Goal: Task Accomplishment & Management: Use online tool/utility

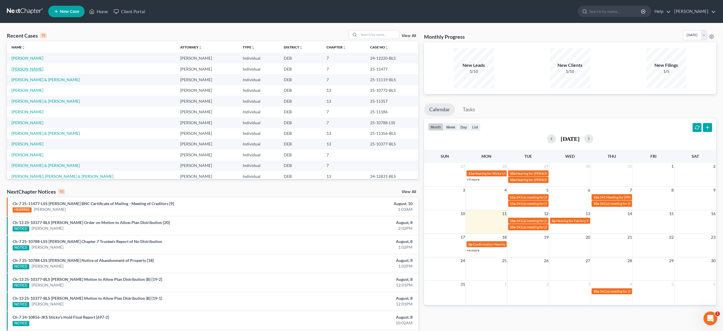
click at [34, 70] on link "[PERSON_NAME]" at bounding box center [27, 69] width 32 height 5
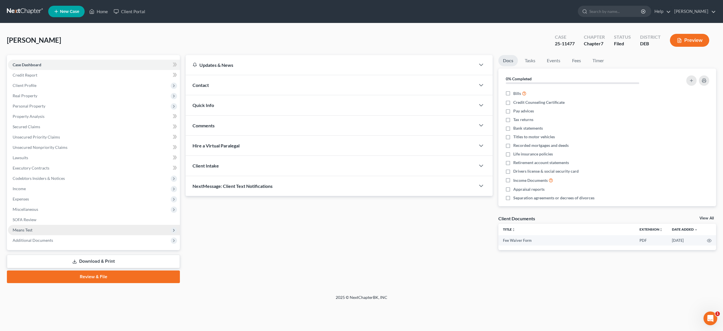
click at [22, 228] on span "Means Test" at bounding box center [23, 229] width 20 height 5
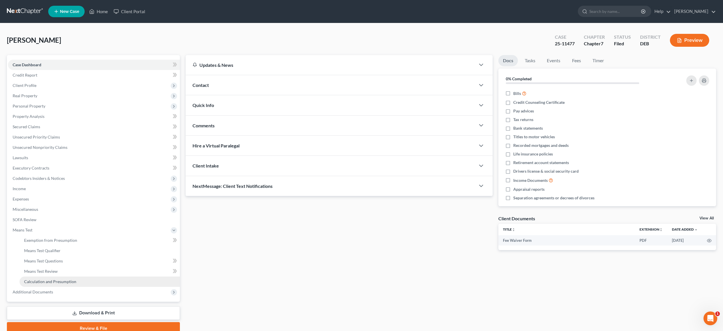
drag, startPoint x: 48, startPoint y: 281, endPoint x: 42, endPoint y: 280, distance: 6.7
click at [39, 280] on span "Calculation and Presumption" at bounding box center [50, 281] width 52 height 5
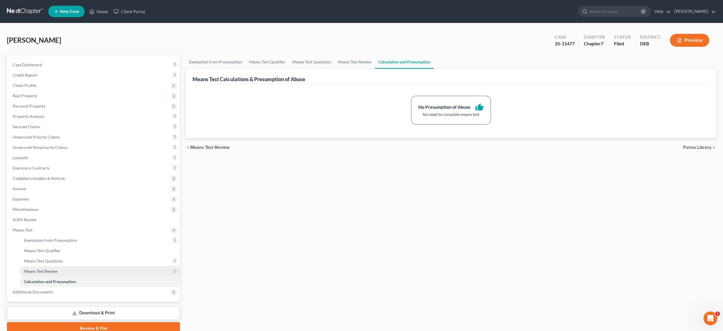
click at [43, 270] on span "Means Test Review" at bounding box center [41, 271] width 34 height 5
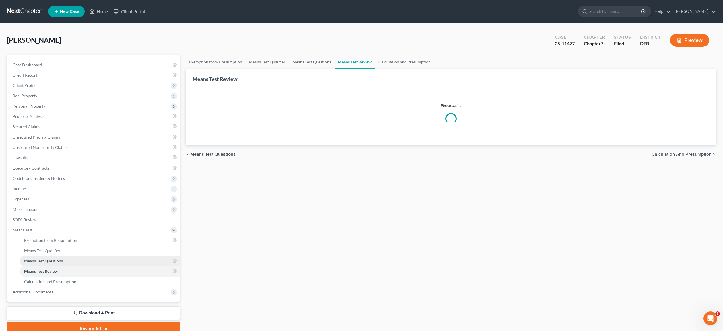
click at [44, 260] on span "Means Test Questions" at bounding box center [43, 260] width 39 height 5
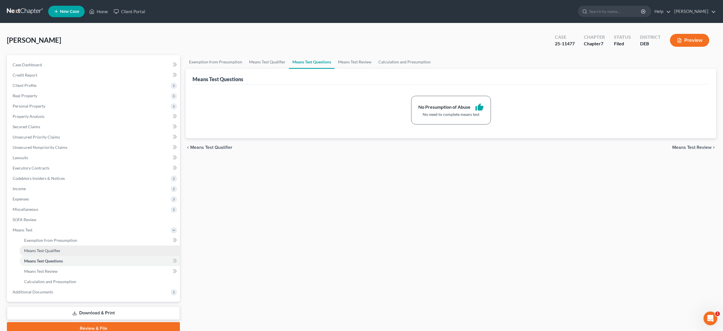
click at [50, 250] on span "Means Test Qualifier" at bounding box center [42, 250] width 36 height 5
